Goal: Check status: Check status

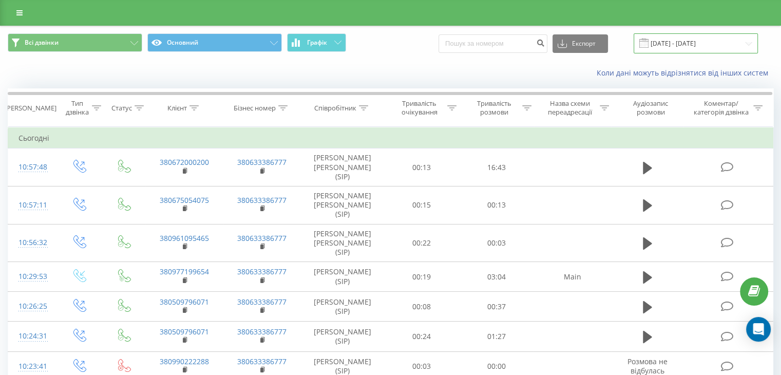
click at [690, 42] on input "[DATE] - [DATE]" at bounding box center [695, 43] width 124 height 20
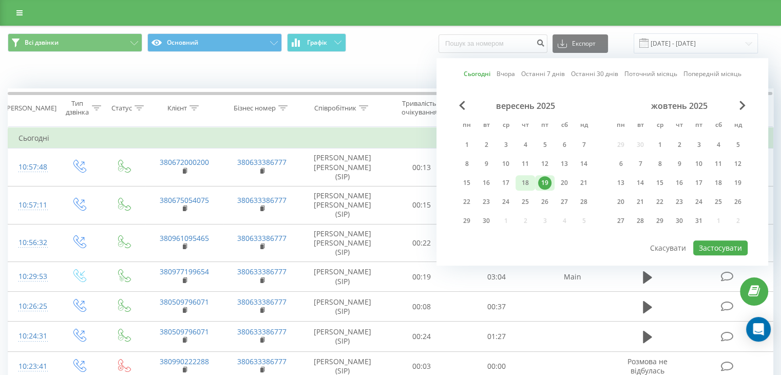
click at [525, 183] on div "18" at bounding box center [524, 182] width 13 height 13
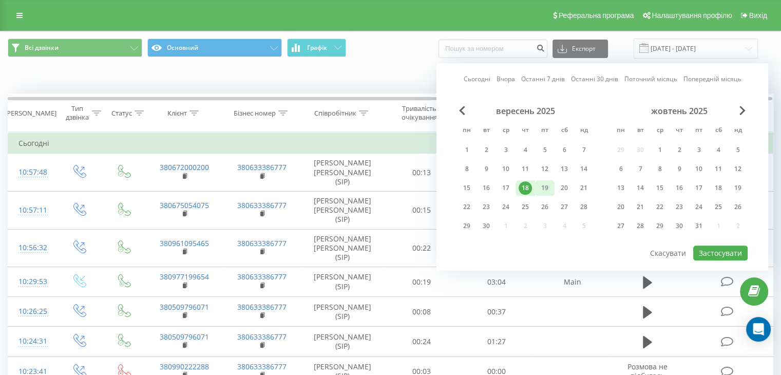
click at [542, 185] on div "19" at bounding box center [544, 187] width 13 height 13
click at [557, 183] on div "20" at bounding box center [563, 187] width 13 height 13
click at [548, 187] on div "19" at bounding box center [544, 187] width 13 height 13
click at [527, 190] on div "18" at bounding box center [524, 187] width 13 height 13
click at [537, 189] on div "19" at bounding box center [545, 187] width 20 height 15
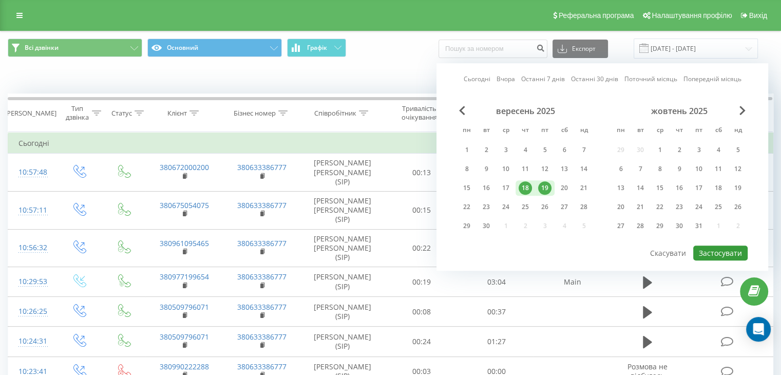
click at [713, 253] on button "Застосувати" at bounding box center [720, 252] width 54 height 15
type input "[DATE] - [DATE]"
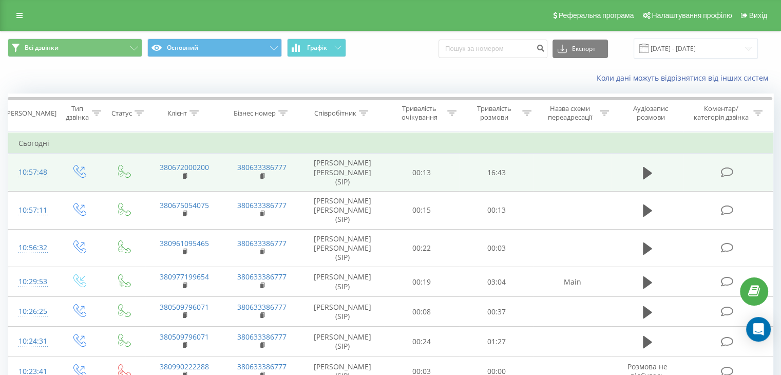
click at [636, 174] on td at bounding box center [647, 172] width 72 height 38
click at [643, 169] on icon at bounding box center [647, 172] width 9 height 12
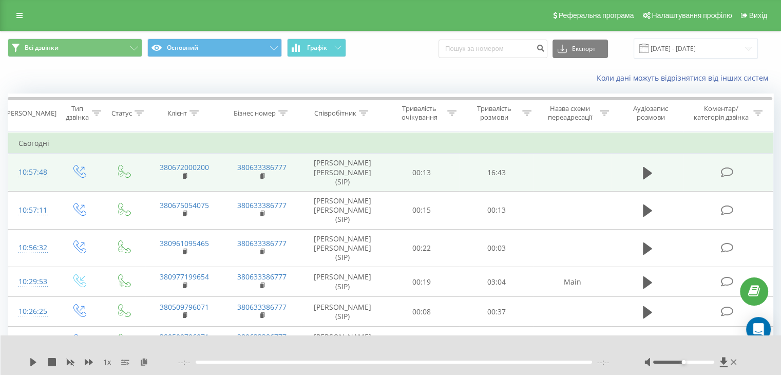
click at [391, 59] on div "Всі дзвінки Основний Графік Експорт .csv .xls .xlsx [DATE] - [DATE]" at bounding box center [391, 48] width 780 height 34
drag, startPoint x: 682, startPoint y: 361, endPoint x: 714, endPoint y: 364, distance: 32.5
click at [714, 364] on div at bounding box center [691, 362] width 94 height 10
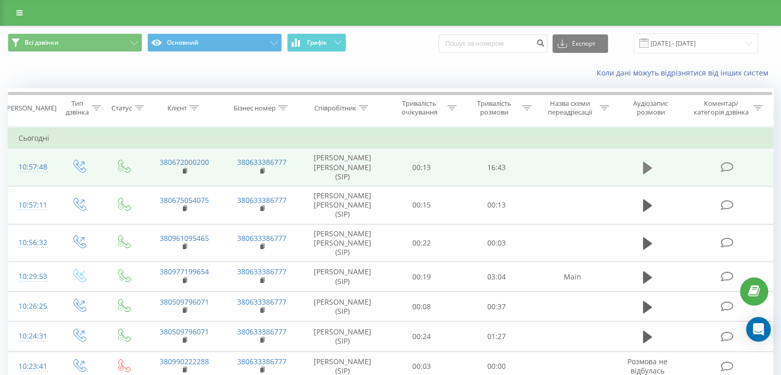
click at [647, 163] on icon at bounding box center [647, 167] width 9 height 12
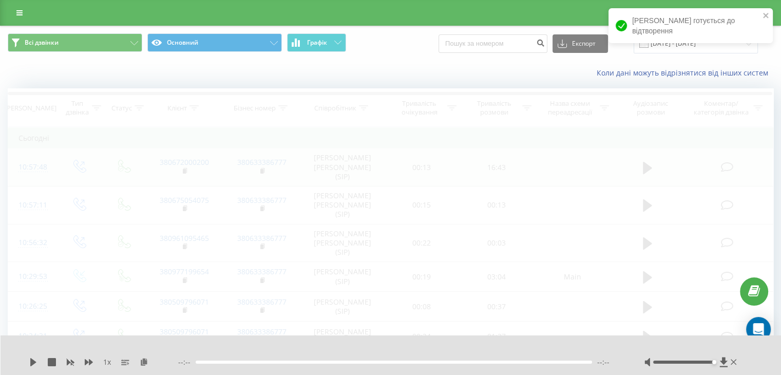
drag, startPoint x: 683, startPoint y: 361, endPoint x: 714, endPoint y: 362, distance: 31.8
click at [714, 362] on div "Accessibility label" at bounding box center [713, 362] width 4 height 4
